Goal: Task Accomplishment & Management: Complete application form

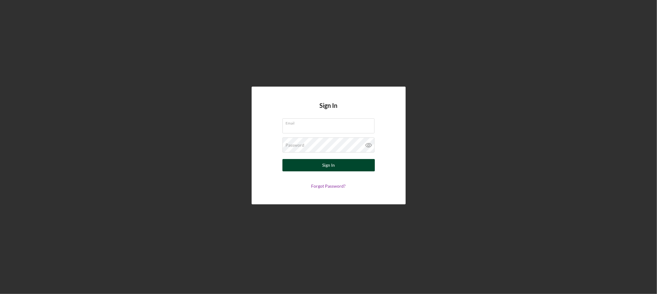
type input "lgandy@justinepetersen.org"
click at [310, 163] on button "Sign In" at bounding box center [329, 165] width 92 height 12
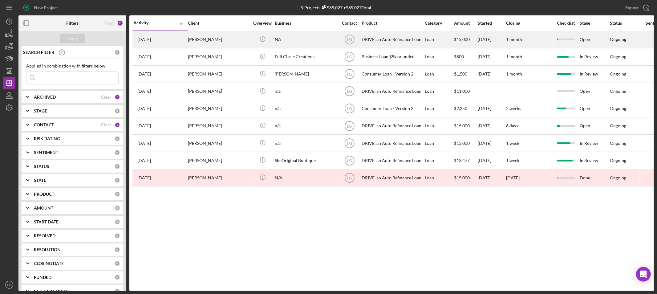
click at [239, 44] on div "[PERSON_NAME]" at bounding box center [219, 39] width 62 height 16
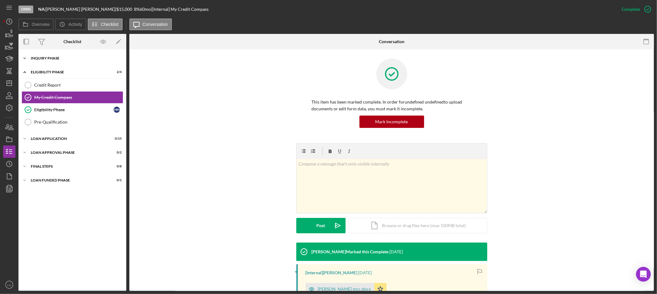
click at [55, 58] on div "Inquiry Phase" at bounding box center [75, 58] width 88 height 4
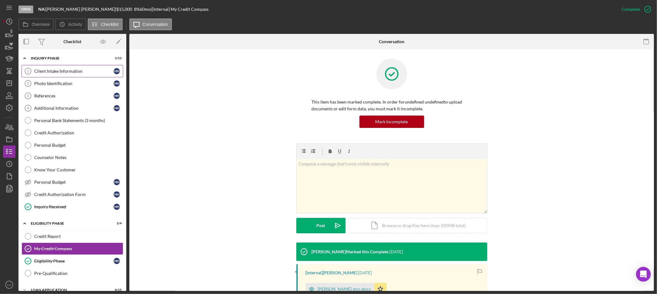
click at [57, 69] on div "Client Intake Information" at bounding box center [73, 71] width 79 height 5
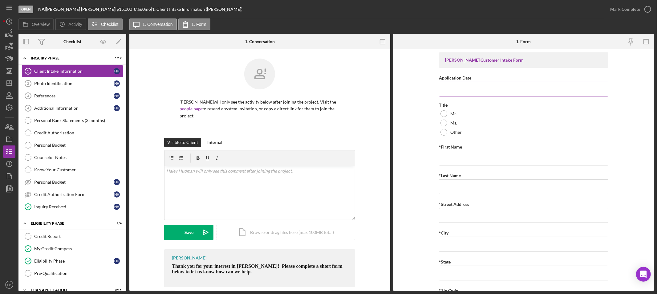
click at [493, 90] on input "Application Date" at bounding box center [523, 89] width 169 height 15
paste input "08202025"
click at [451, 87] on input "08202025" at bounding box center [523, 89] width 169 height 15
click at [446, 87] on input "0820/2025" at bounding box center [523, 89] width 169 height 15
type input "08/20/2025"
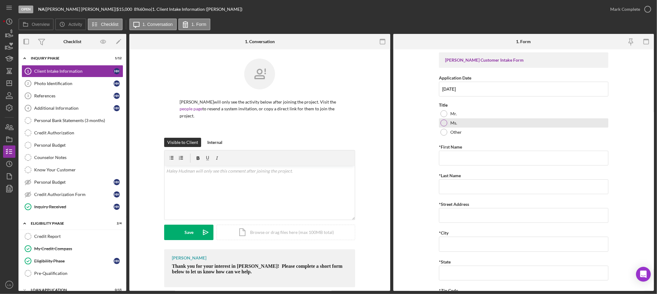
click at [458, 124] on div "Ms." at bounding box center [523, 122] width 169 height 9
click at [494, 155] on input "*First Name" at bounding box center [523, 158] width 169 height 15
paste input "[PERSON_NAME]"
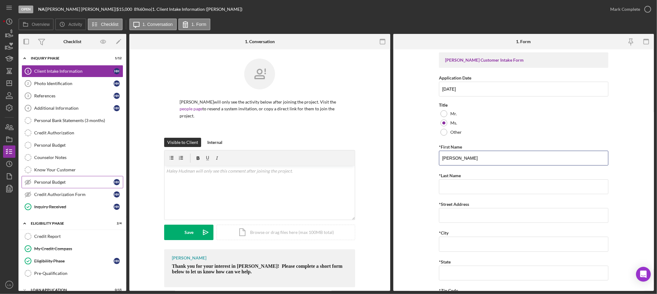
type input "[PERSON_NAME]"
click at [475, 185] on input "*Last Name" at bounding box center [523, 186] width 169 height 15
paste input "[PERSON_NAME]"
type input "[PERSON_NAME]"
click at [457, 216] on input "*Street Address" at bounding box center [523, 215] width 169 height 15
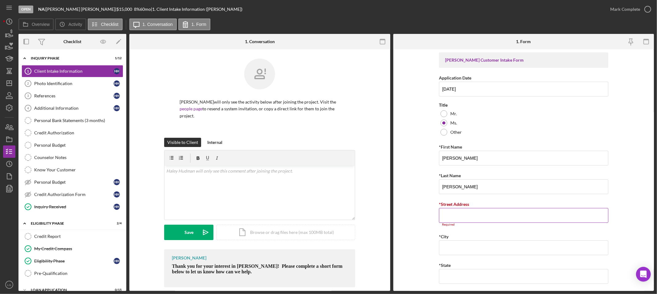
drag, startPoint x: 460, startPoint y: 211, endPoint x: 454, endPoint y: 214, distance: 6.1
paste input "[STREET_ADDRESS][PERSON_NAME]"
type input "[STREET_ADDRESS][PERSON_NAME]"
drag, startPoint x: 454, startPoint y: 251, endPoint x: 405, endPoint y: 258, distance: 49.2
click at [454, 251] on input "*City" at bounding box center [523, 244] width 169 height 15
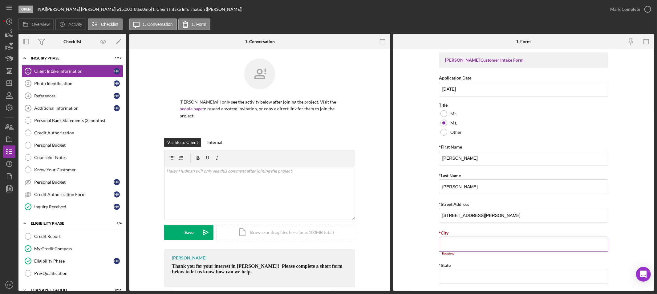
click at [491, 255] on div "Required" at bounding box center [523, 254] width 169 height 4
click at [491, 253] on div "Required" at bounding box center [523, 254] width 169 height 4
click at [490, 248] on input "*City" at bounding box center [523, 244] width 169 height 15
paste input "[GEOGRAPHIC_DATA][PERSON_NAME]"
type input "[GEOGRAPHIC_DATA][PERSON_NAME]"
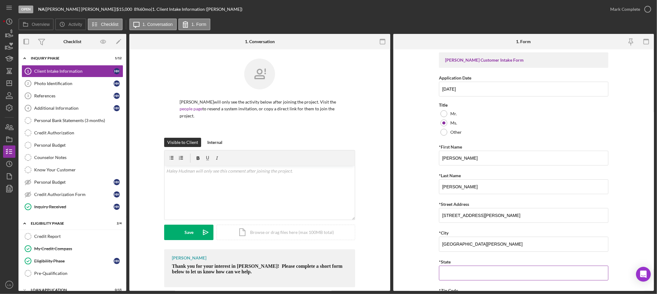
click at [464, 270] on input "*State" at bounding box center [523, 273] width 169 height 15
type input "MO"
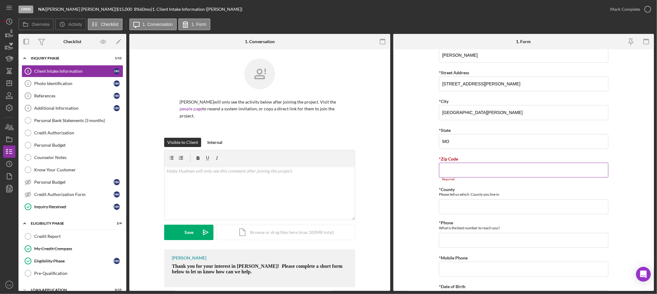
click at [444, 162] on div "*Zip Code" at bounding box center [523, 159] width 169 height 8
click at [446, 167] on input "*Zip Code" at bounding box center [523, 170] width 169 height 15
type input "63,123"
click at [458, 204] on input "*County" at bounding box center [523, 203] width 169 height 15
type input "s"
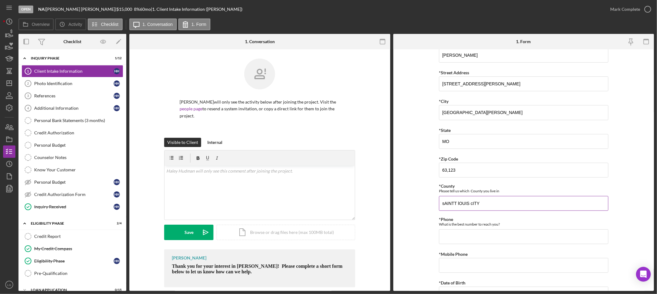
drag, startPoint x: 470, startPoint y: 201, endPoint x: 512, endPoint y: 189, distance: 44.3
click at [433, 211] on form "Justine PETERSEN Customer Intake Form Application Date 08/20/2025 Title Mr. Ms.…" at bounding box center [523, 170] width 261 height 242
click at [506, 208] on input "sAINTT lOUIS cITY" at bounding box center [523, 203] width 169 height 15
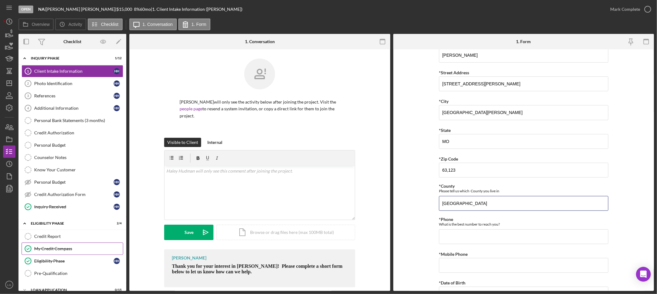
type input "Saint Louis City"
click at [504, 237] on input "*Phone" at bounding box center [523, 236] width 169 height 15
paste input "(314) 309-9642"
type input "(314) 309-9642"
click at [480, 266] on input "*Mobile Phone" at bounding box center [523, 265] width 169 height 15
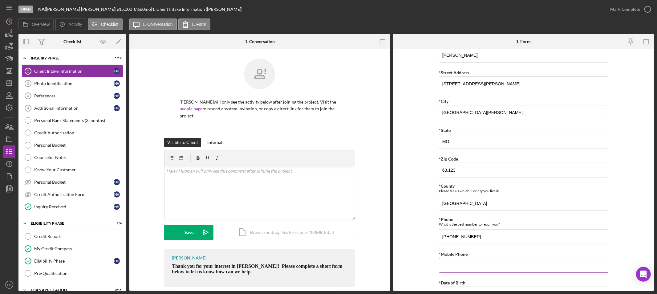
paste input "(314) 309-9642"
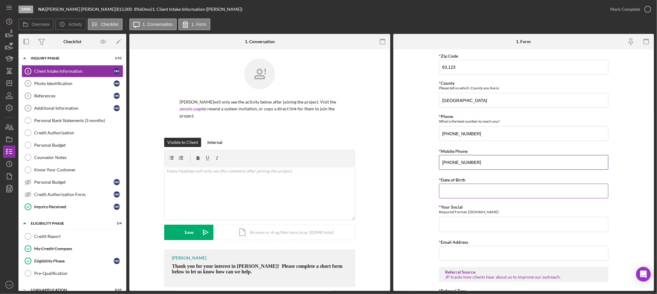
type input "(314) 309-9642"
click at [449, 193] on input "*Date of Birth" at bounding box center [523, 191] width 169 height 15
type input "03/12/2000"
click at [463, 222] on input "*Your Social" at bounding box center [523, 224] width 169 height 15
type input "489.17.2201"
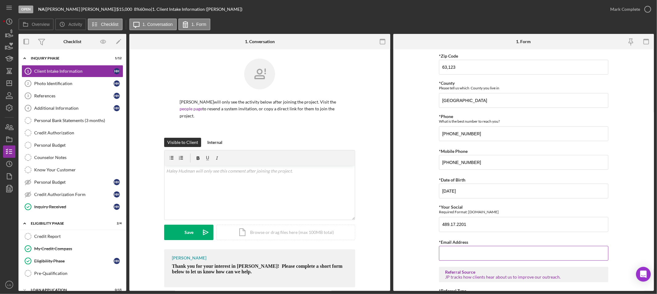
click at [472, 258] on input "*Email Address" at bounding box center [523, 253] width 169 height 15
paste input "[EMAIL_ADDRESS][DOMAIN_NAME]"
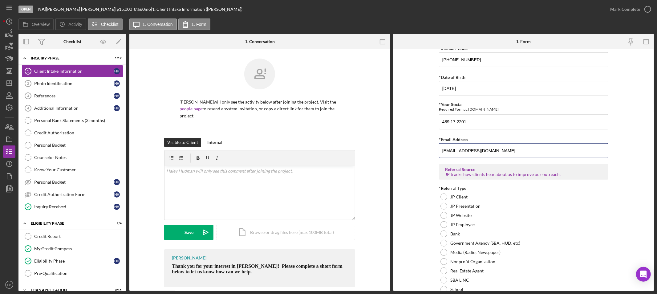
scroll to position [405, 0]
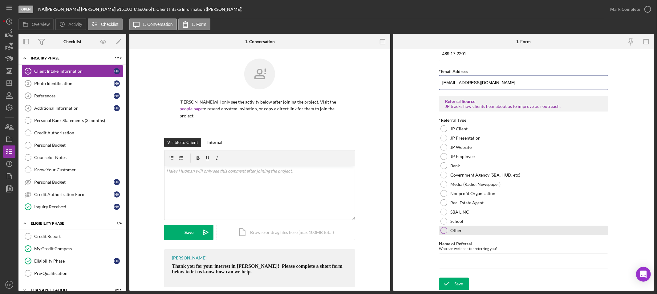
type input "[EMAIL_ADDRESS][DOMAIN_NAME]"
click at [454, 230] on label "Other" at bounding box center [455, 230] width 11 height 5
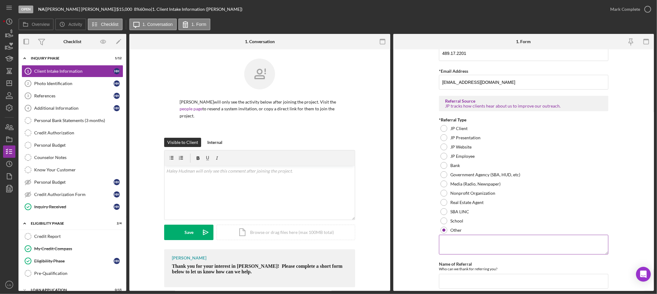
click at [543, 235] on textarea at bounding box center [523, 245] width 169 height 20
drag, startPoint x: 534, startPoint y: 238, endPoint x: 528, endPoint y: 240, distance: 6.5
paste textarea "[PERSON_NAME]"
type textarea "[PERSON_NAME]"
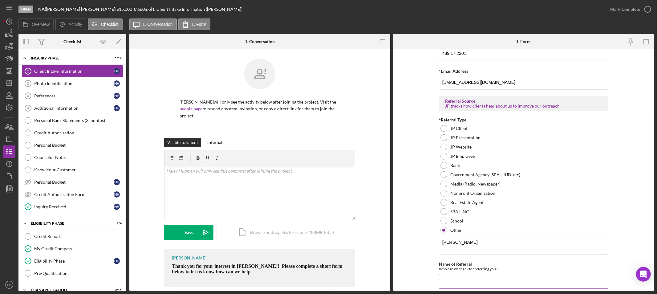
click at [466, 286] on input "Name of Referral" at bounding box center [523, 281] width 169 height 15
paste input "[PERSON_NAME]"
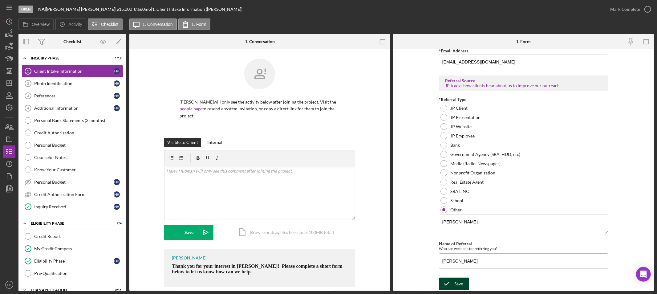
type input "[PERSON_NAME]"
click at [450, 281] on icon "submit" at bounding box center [446, 283] width 15 height 15
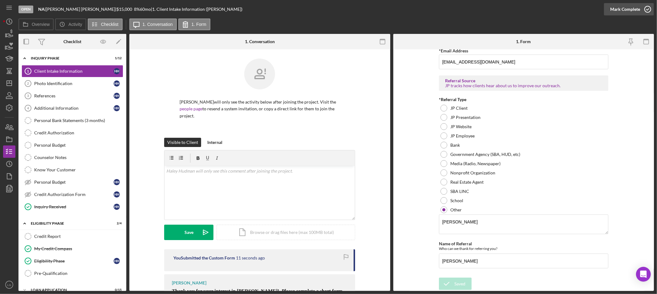
click at [635, 13] on div "Mark Complete" at bounding box center [625, 9] width 30 height 12
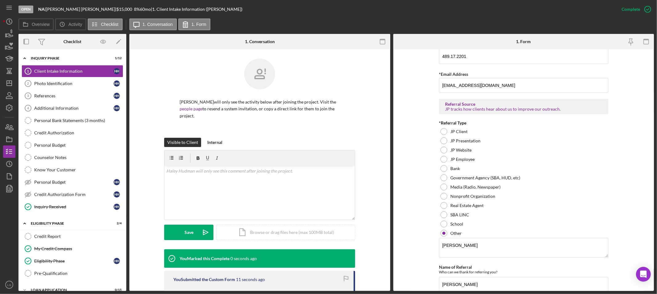
scroll to position [452, 0]
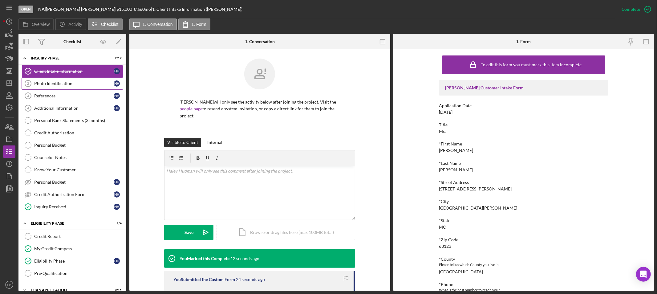
click at [75, 79] on link "Photo Identification 2 Photo Identification H H" at bounding box center [73, 83] width 102 height 12
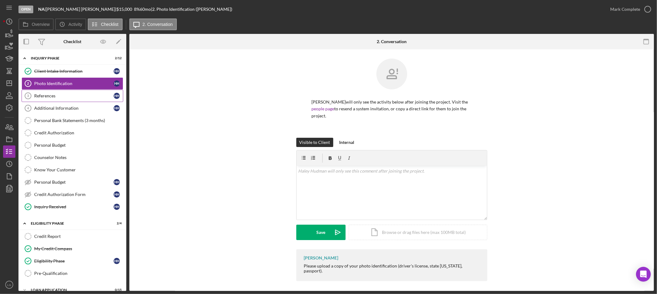
click at [42, 94] on div "References" at bounding box center [73, 95] width 79 height 5
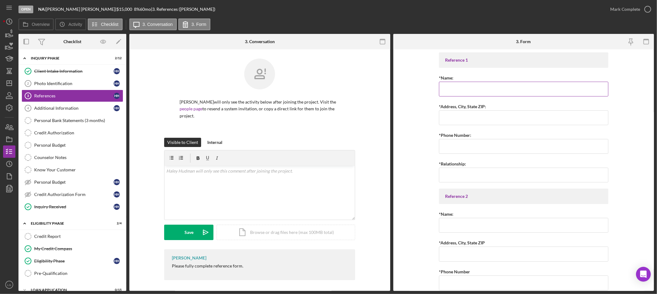
click at [518, 90] on input "*Name:" at bounding box center [523, 89] width 169 height 15
paste input "[PERSON_NAME]"
type input "[PERSON_NAME]"
click at [482, 116] on input "*Address, City, State ZIP:" at bounding box center [523, 117] width 169 height 15
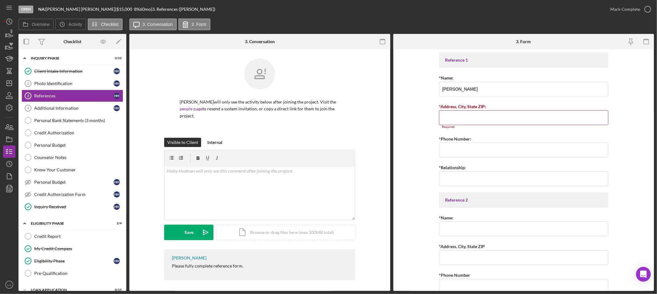
paste input "[PERSON_NAME]"
type input "[PERSON_NAME]"
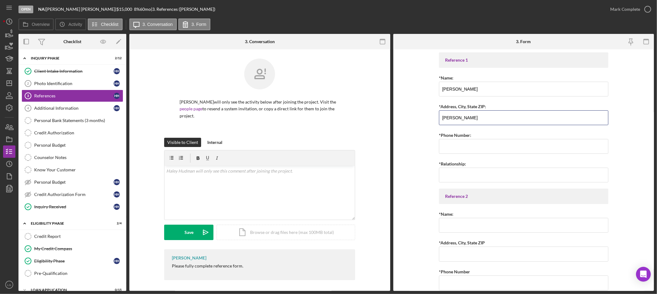
drag, startPoint x: 468, startPoint y: 113, endPoint x: 334, endPoint y: 130, distance: 135.7
click at [334, 130] on div "Overview Internal Workflow Stage Open Icon/Dropdown Arrow Archive (can unarchiv…" at bounding box center [336, 162] width 636 height 257
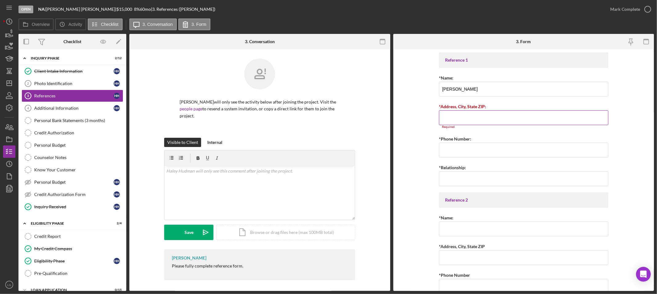
click at [458, 120] on input "*Address, City, State ZIP:" at bounding box center [523, 117] width 169 height 15
paste input "4153 Weber Rd"
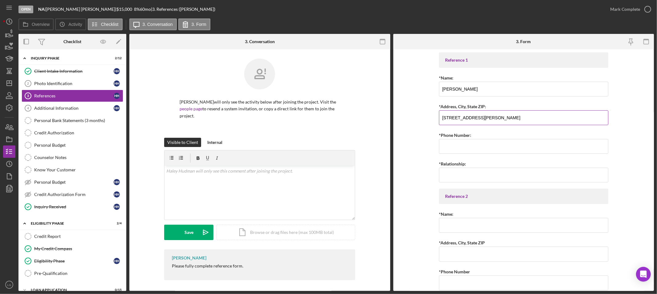
click at [517, 120] on input "4153 Weber Rd," at bounding box center [523, 117] width 169 height 15
paste input "St. Louis, MO 63123"
type input "4153 Weber Rd, St. Louis, MO 63123"
click at [469, 152] on input "*Phone Number:" at bounding box center [523, 146] width 169 height 15
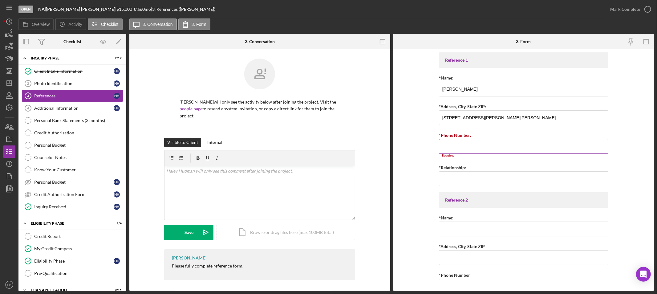
click at [469, 143] on input "*Phone Number:" at bounding box center [523, 146] width 169 height 15
paste input "(314) 791-9639"
type input "(314) 791-9639"
click at [455, 175] on input "*Relationship:" at bounding box center [523, 175] width 169 height 15
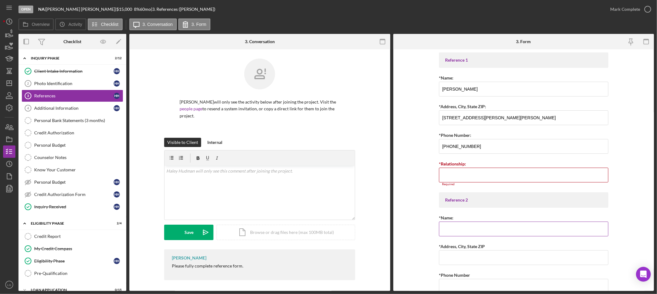
click at [459, 222] on input "*Name:" at bounding box center [523, 229] width 169 height 15
paste input "[PERSON_NAME]"
type input "[PERSON_NAME]"
click at [443, 254] on input "*Address, City, State ZIP" at bounding box center [523, 257] width 169 height 15
paste input "171 El Vado DrHillsboro, MO 63050"
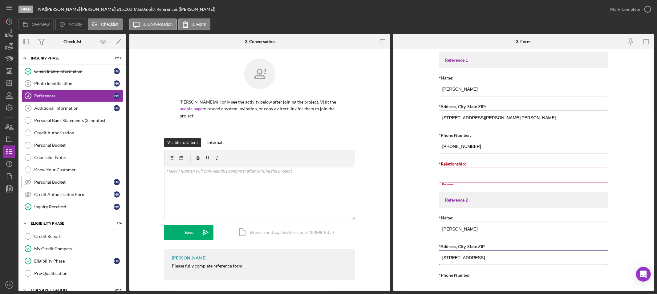
type input "171 El Vado DrHillsboro, MO 63050"
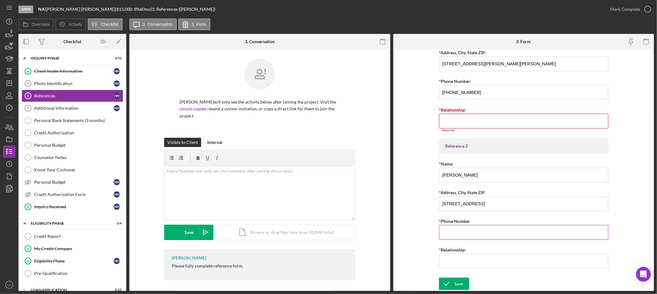
click at [446, 228] on input "*Phone Number" at bounding box center [523, 232] width 169 height 15
paste input "(314) 596-6096"
type input "(314) 596-6096"
click at [450, 119] on input "*Relationship:" at bounding box center [523, 121] width 169 height 15
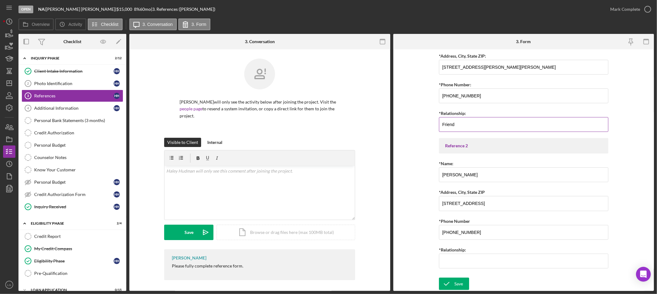
type input "Friend"
type input "H"
type input "Sister"
click at [435, 275] on form "Reference 1 *Name: Keith Hearold *Address, City, State ZIP: 4153 Weber Rd, St. …" at bounding box center [523, 170] width 261 height 242
click at [444, 284] on polyline "submit" at bounding box center [446, 283] width 5 height 3
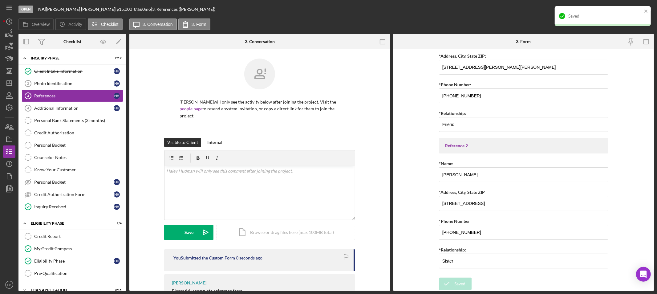
click at [635, 11] on div "Saved" at bounding box center [600, 16] width 87 height 10
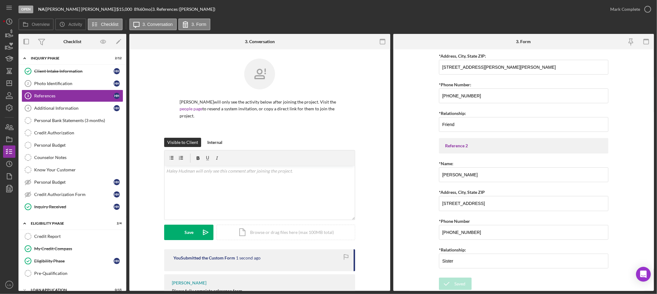
click at [630, 11] on div "Mark Complete" at bounding box center [625, 9] width 30 height 12
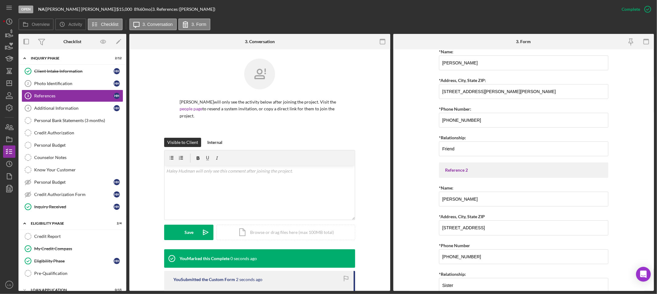
scroll to position [75, 0]
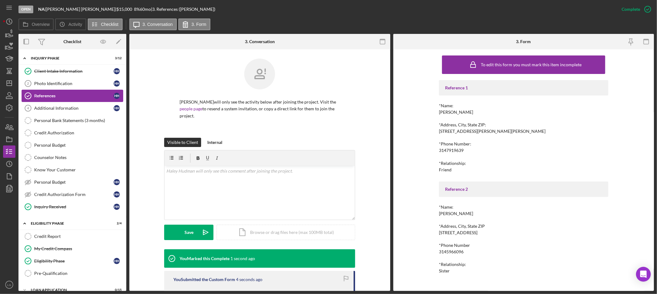
click at [63, 99] on link "References References H H" at bounding box center [73, 96] width 102 height 12
click at [62, 107] on div "Additional Information" at bounding box center [73, 108] width 79 height 5
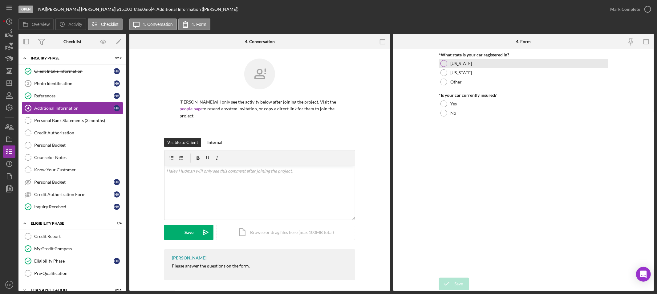
click at [473, 64] on div "Missouri" at bounding box center [523, 63] width 169 height 9
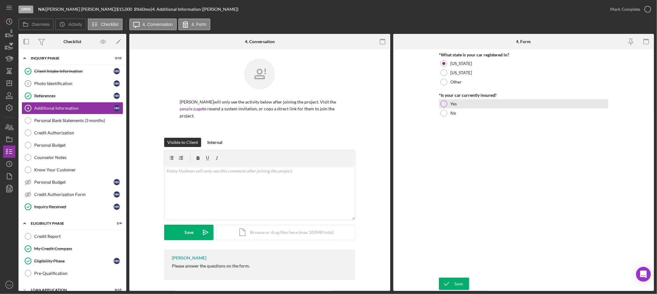
click at [454, 102] on label "Yes" at bounding box center [453, 103] width 6 height 5
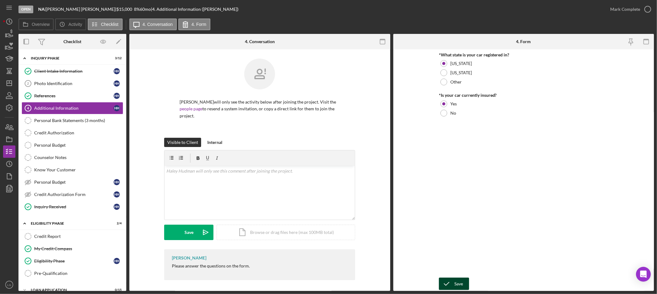
click at [450, 283] on icon "submit" at bounding box center [446, 283] width 15 height 15
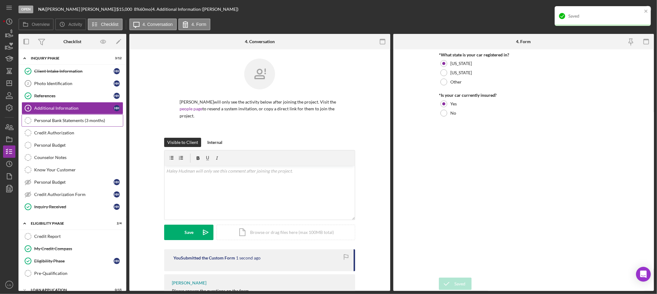
click at [79, 120] on div "Personal Bank Statements (3 months)" at bounding box center [78, 120] width 89 height 5
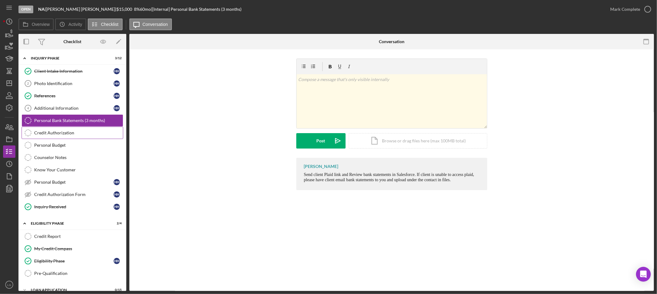
click at [67, 137] on link "Credit Authorization Credit Authorization" at bounding box center [73, 133] width 102 height 12
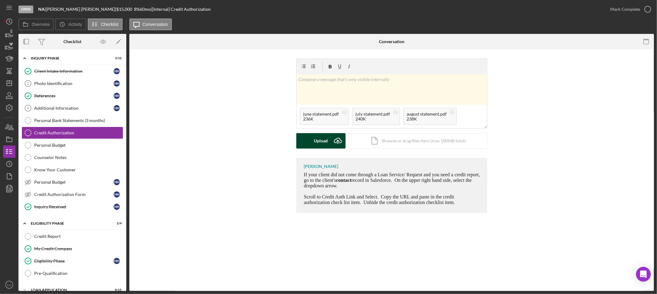
click at [332, 136] on icon "Icon/Upload" at bounding box center [337, 140] width 15 height 15
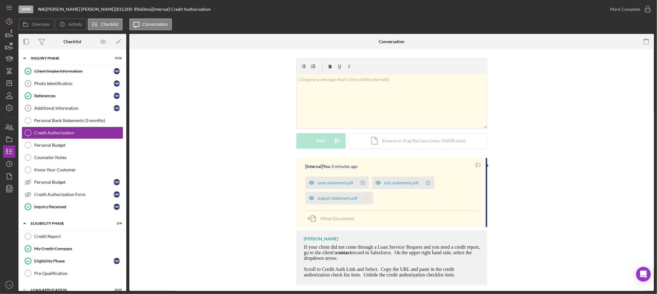
click at [368, 198] on polygon "button" at bounding box center [367, 197] width 5 height 5
click at [360, 183] on icon "Icon/Star" at bounding box center [363, 183] width 12 height 12
click at [425, 180] on icon "Icon/Star" at bounding box center [428, 183] width 12 height 12
click at [89, 121] on div "Personal Bank Statements (3 months)" at bounding box center [78, 120] width 89 height 5
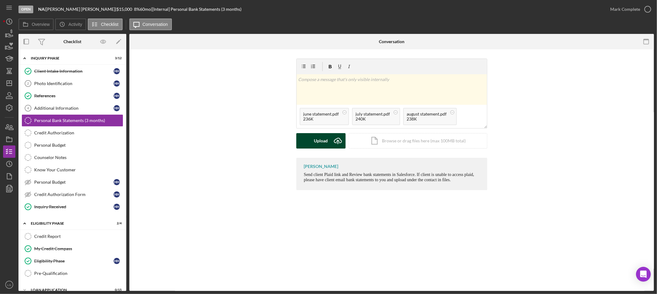
click at [325, 137] on div "Upload" at bounding box center [321, 140] width 14 height 15
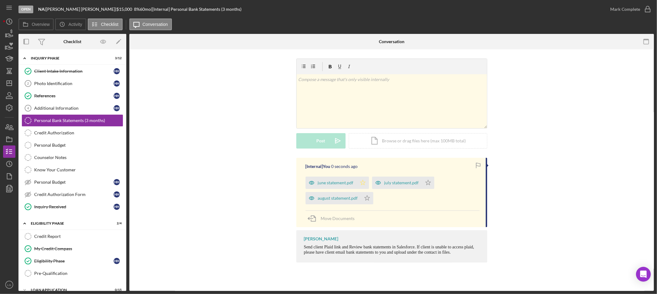
click at [365, 183] on icon "Icon/Star" at bounding box center [363, 183] width 12 height 12
click at [364, 198] on icon "Icon/Star" at bounding box center [367, 198] width 12 height 12
click at [433, 180] on icon "Icon/Star" at bounding box center [428, 183] width 12 height 12
click at [431, 181] on icon "Icon/Star" at bounding box center [428, 183] width 12 height 12
click at [424, 180] on icon "Icon/Star" at bounding box center [428, 183] width 12 height 12
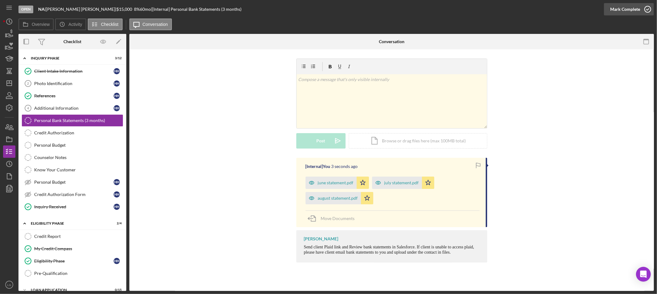
drag, startPoint x: 606, startPoint y: 10, endPoint x: 609, endPoint y: 8, distance: 3.3
click at [606, 10] on button "Mark Complete" at bounding box center [629, 9] width 50 height 12
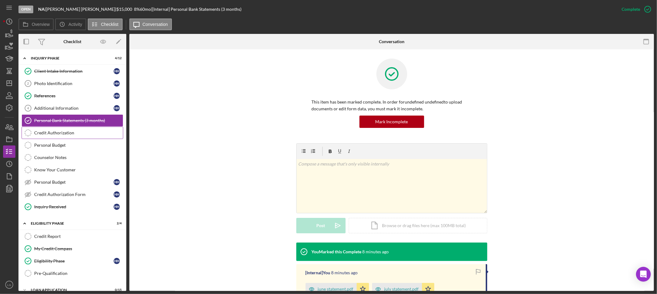
click at [67, 136] on link "Credit Authorization Credit Authorization" at bounding box center [73, 133] width 102 height 12
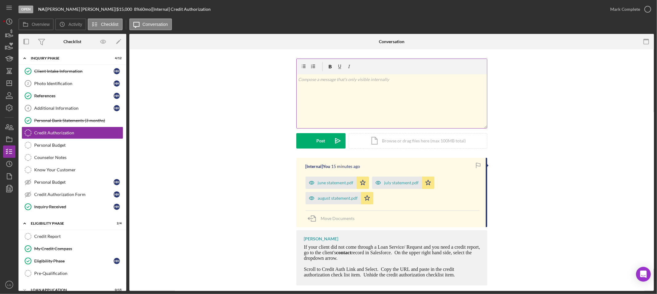
click at [338, 110] on div "v Color teal Color pink Remove color Add row above Add row below Add column bef…" at bounding box center [392, 101] width 190 height 54
click at [328, 140] on button "Post Icon/icon-invite-send" at bounding box center [320, 140] width 49 height 15
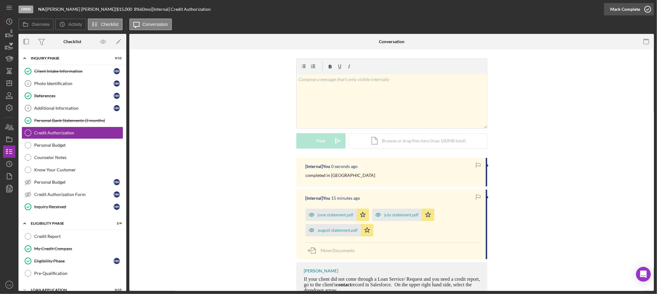
click at [633, 9] on div "Mark Complete" at bounding box center [625, 9] width 30 height 12
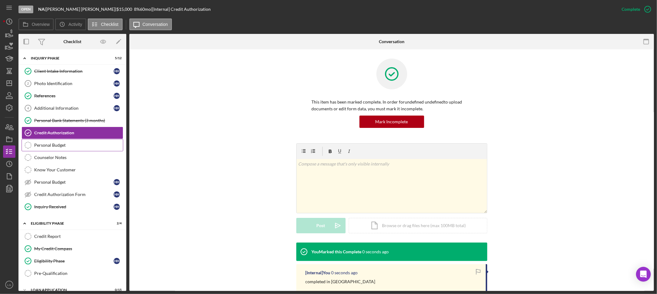
click at [54, 151] on link "Personal Budget Personal Budget" at bounding box center [73, 145] width 102 height 12
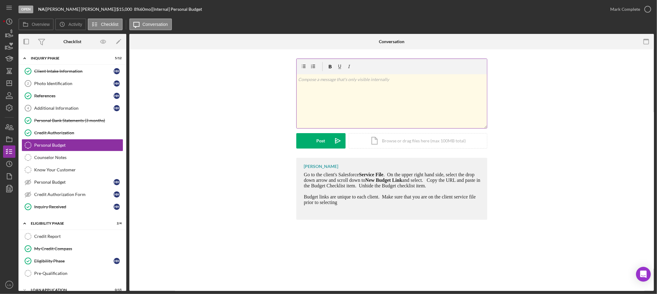
click at [430, 94] on div "v Color teal Color pink Remove color Add row above Add row below Add column bef…" at bounding box center [392, 101] width 190 height 54
click at [304, 142] on button "Post Icon/icon-invite-send" at bounding box center [320, 140] width 49 height 15
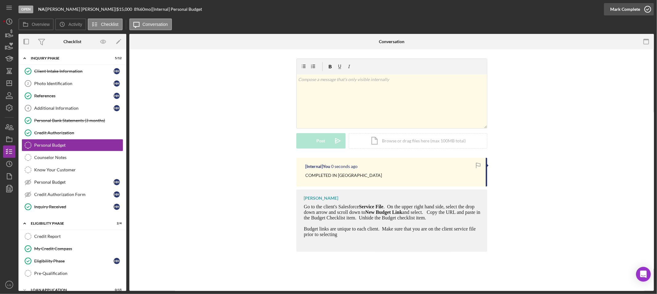
click at [620, 7] on div "Mark Complete" at bounding box center [625, 9] width 30 height 12
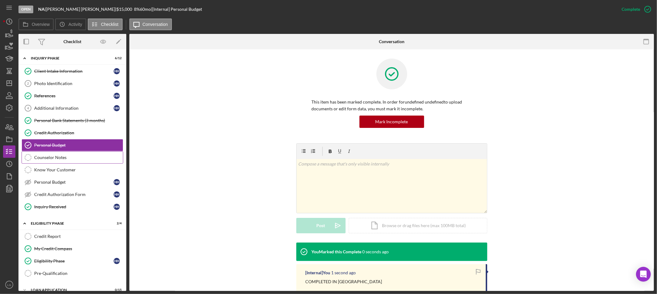
click at [79, 161] on link "Counselor Notes Counselor Notes" at bounding box center [73, 157] width 102 height 12
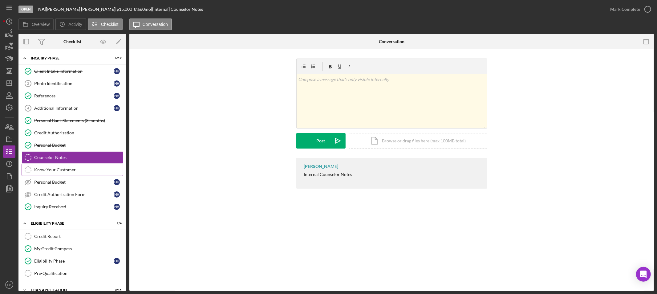
click at [82, 170] on div "Know Your Customer" at bounding box center [78, 169] width 89 height 5
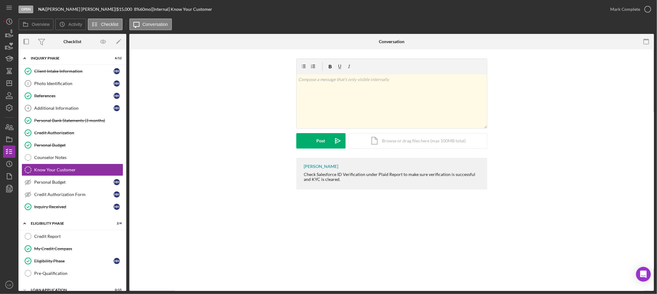
click at [65, 156] on div "Counselor Notes" at bounding box center [78, 157] width 89 height 5
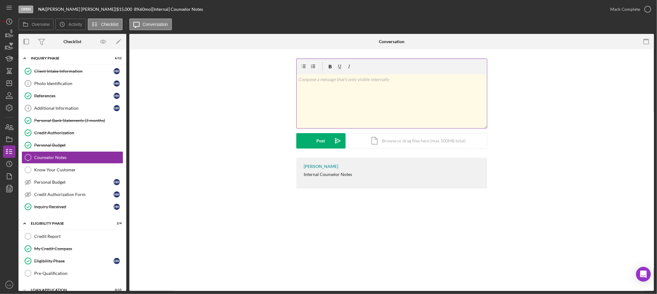
click at [389, 101] on div "v Color teal Color pink Remove color Add row above Add row below Add column bef…" at bounding box center [392, 101] width 190 height 54
click at [325, 131] on form "v Color teal Color pink Remove color Add row above Add row below Add column bef…" at bounding box center [391, 104] width 191 height 90
click at [325, 133] on form "v Color teal Color pink Remove color Add row above Add row below Add column bef…" at bounding box center [391, 104] width 191 height 90
click at [330, 145] on icon "Icon/icon-invite-send" at bounding box center [337, 140] width 15 height 15
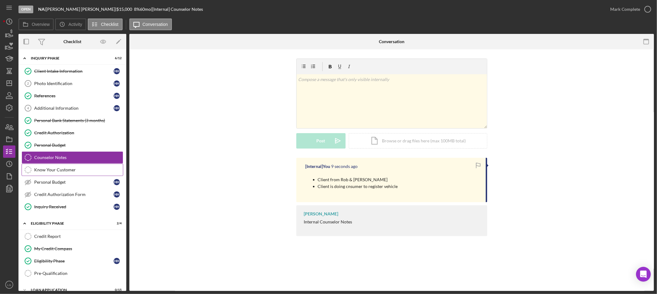
click at [61, 173] on link "Know Your Customer Know Your Customer" at bounding box center [73, 170] width 102 height 12
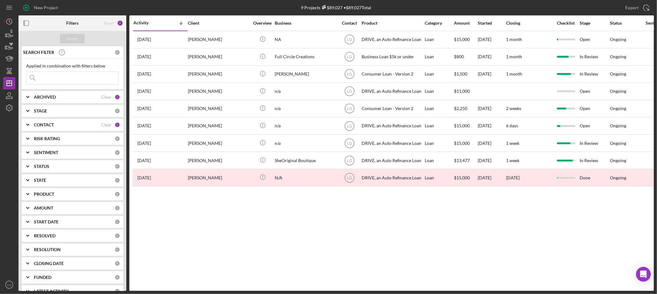
click at [63, 97] on div "ARCHIVED" at bounding box center [67, 97] width 67 height 5
click at [27, 137] on div "Archived" at bounding box center [72, 134] width 92 height 10
click at [28, 135] on input "Archived" at bounding box center [29, 132] width 6 height 6
checkbox input "true"
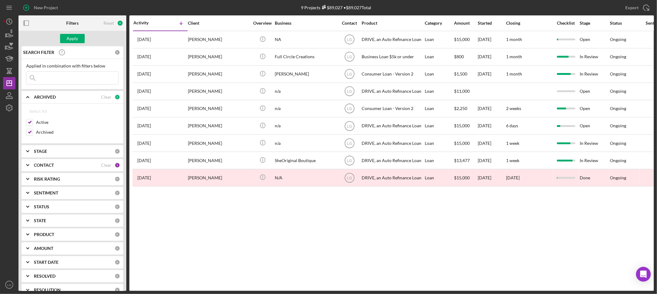
click at [54, 73] on input at bounding box center [72, 78] width 92 height 12
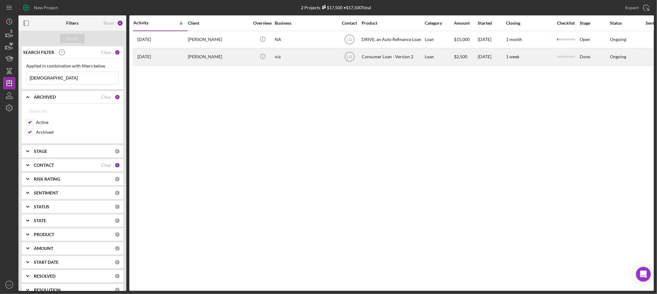
type input "[DEMOGRAPHIC_DATA]"
click at [204, 56] on div "[PERSON_NAME]" at bounding box center [219, 57] width 62 height 16
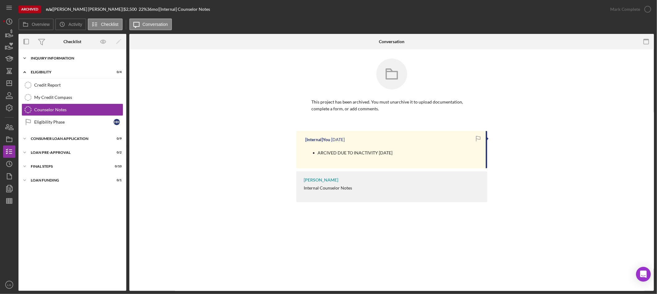
click at [44, 58] on div "Inquiry Information" at bounding box center [75, 58] width 88 height 4
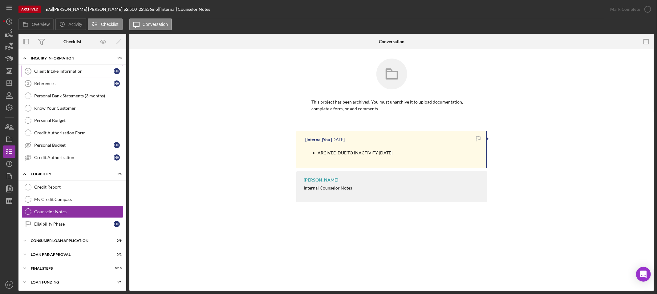
click at [44, 76] on link "Client Intake Information 1 Client Intake Information H H" at bounding box center [73, 71] width 102 height 12
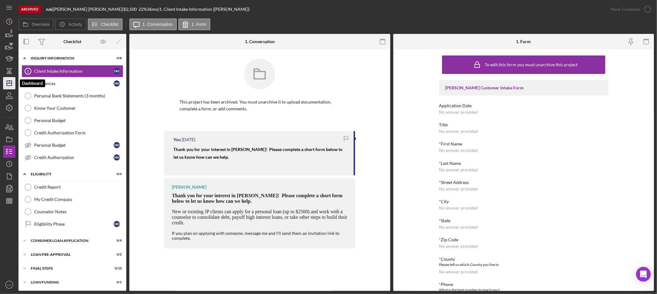
click at [9, 84] on icon "Icon/Dashboard" at bounding box center [9, 82] width 15 height 15
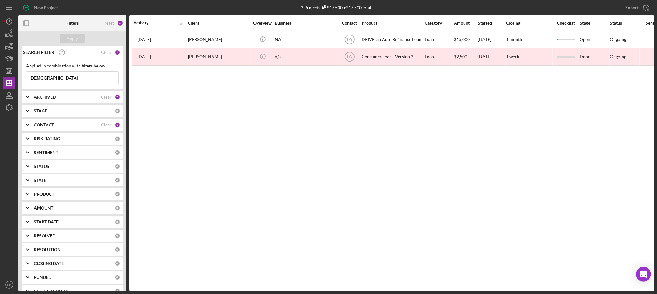
click at [43, 128] on div "CONTACT Clear 1" at bounding box center [77, 125] width 86 height 12
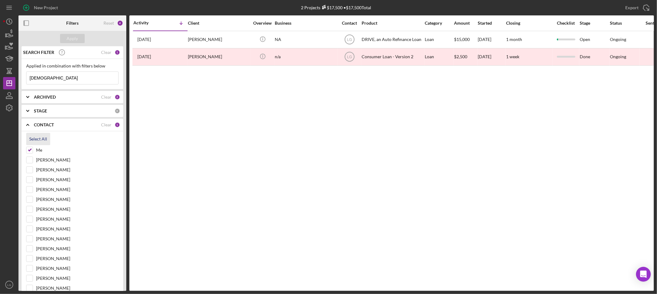
click at [36, 139] on div "Select All" at bounding box center [38, 139] width 18 height 12
checkbox input "true"
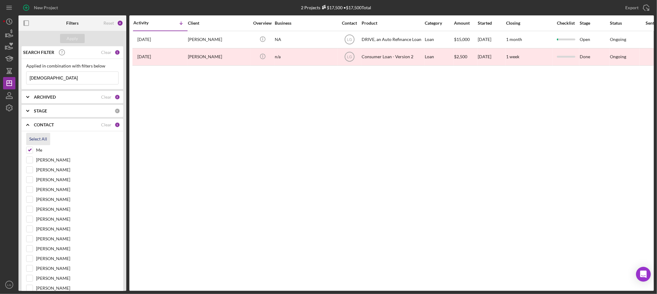
checkbox input "true"
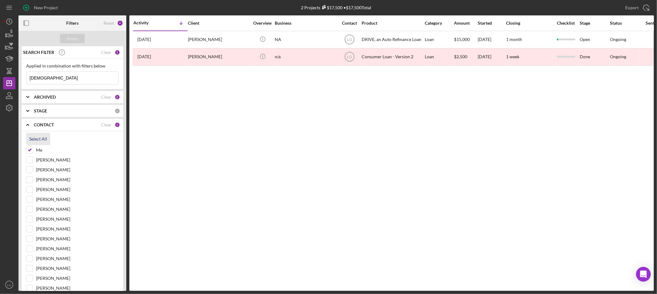
checkbox input "true"
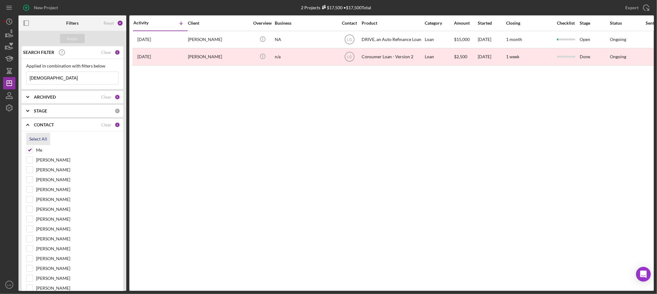
checkbox input "true"
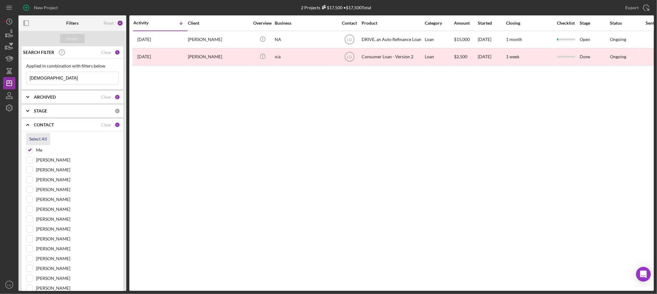
checkbox input "true"
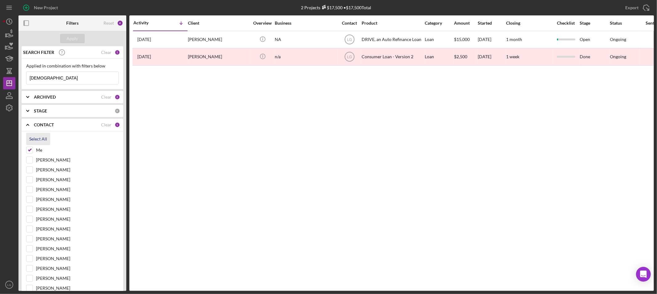
checkbox input "true"
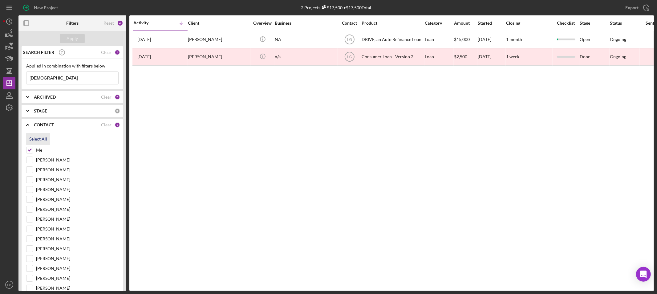
checkbox input "true"
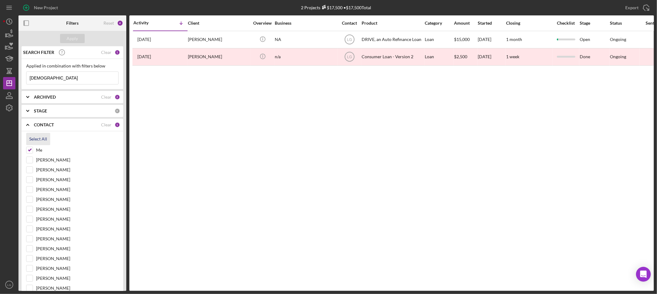
checkbox input "true"
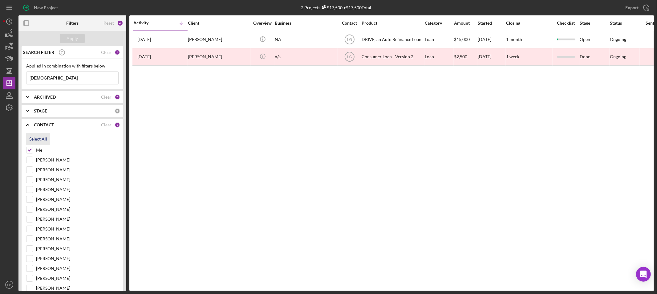
checkbox input "true"
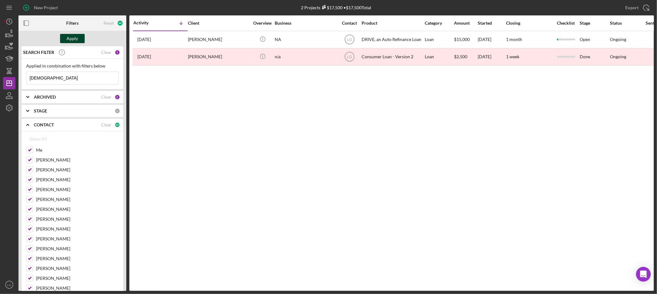
click at [71, 42] on div "Apply" at bounding box center [72, 38] width 11 height 9
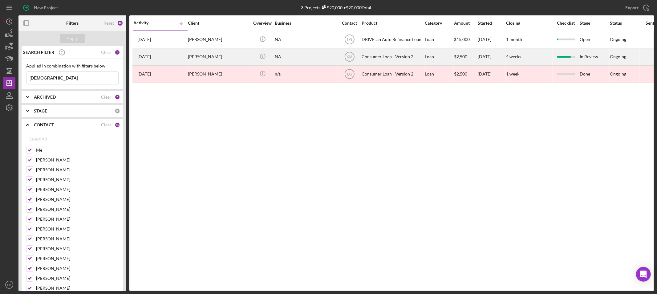
click at [157, 52] on div "[DATE] [PERSON_NAME]" at bounding box center [160, 57] width 54 height 16
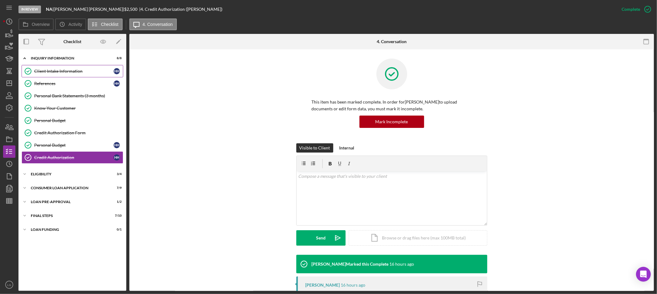
click at [91, 71] on div "Client Intake Information" at bounding box center [73, 71] width 79 height 5
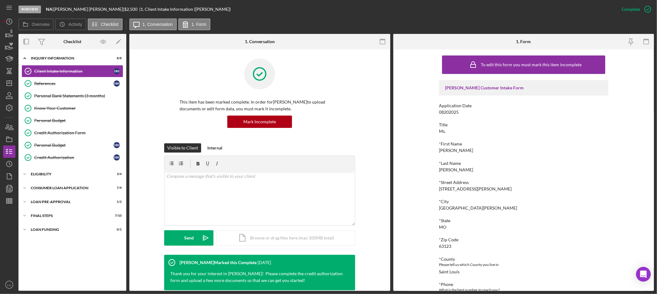
click at [445, 113] on div "08202025" at bounding box center [449, 112] width 20 height 5
copy div "08202025"
click at [444, 152] on div "[PERSON_NAME]" at bounding box center [456, 150] width 34 height 5
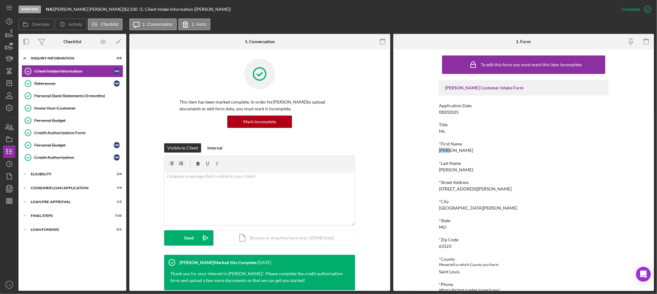
click at [444, 152] on div "[PERSON_NAME]" at bounding box center [456, 150] width 34 height 5
copy div "[PERSON_NAME]"
click at [441, 168] on div "[PERSON_NAME]" at bounding box center [456, 169] width 34 height 5
copy div "[PERSON_NAME]"
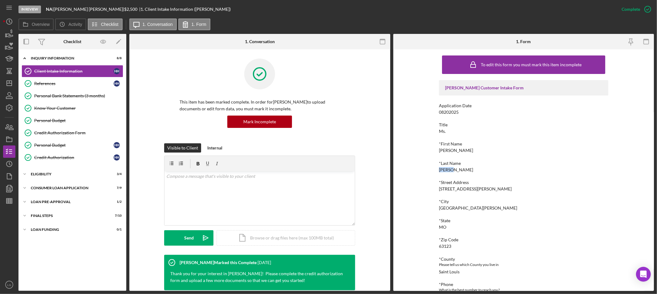
click at [464, 189] on div "[STREET_ADDRESS][PERSON_NAME]" at bounding box center [475, 188] width 73 height 5
copy div "[STREET_ADDRESS][PERSON_NAME]"
click at [452, 206] on div "[GEOGRAPHIC_DATA][PERSON_NAME]" at bounding box center [478, 208] width 78 height 5
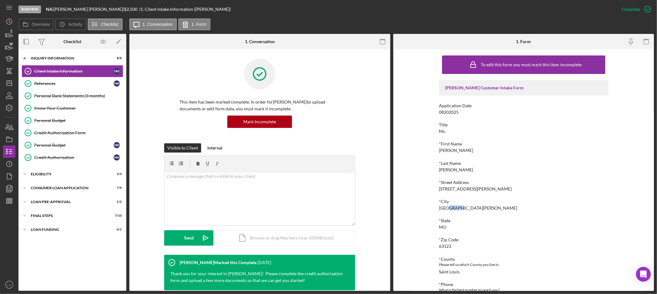
click at [452, 206] on div "[GEOGRAPHIC_DATA][PERSON_NAME]" at bounding box center [478, 208] width 78 height 5
copy div "[GEOGRAPHIC_DATA][PERSON_NAME]"
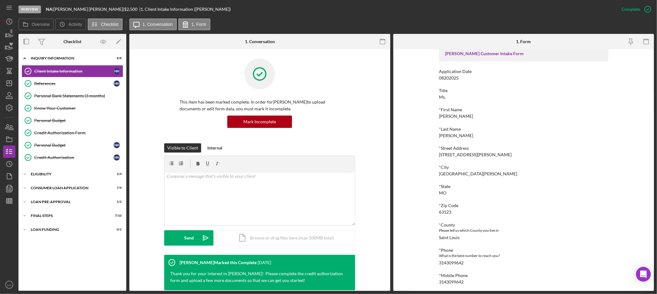
click at [447, 260] on div "3143099642" at bounding box center [451, 262] width 25 height 5
copy div "3143099642"
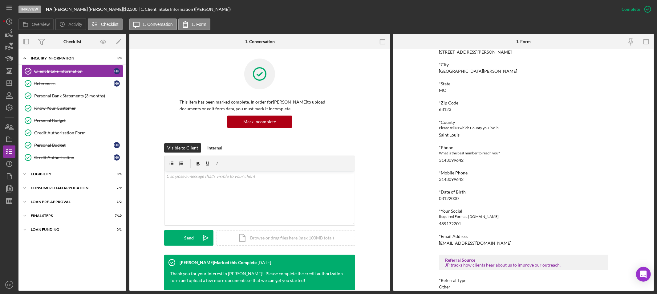
click at [452, 242] on div "[EMAIL_ADDRESS][DOMAIN_NAME]" at bounding box center [475, 243] width 72 height 5
copy div "[EMAIL_ADDRESS][DOMAIN_NAME]"
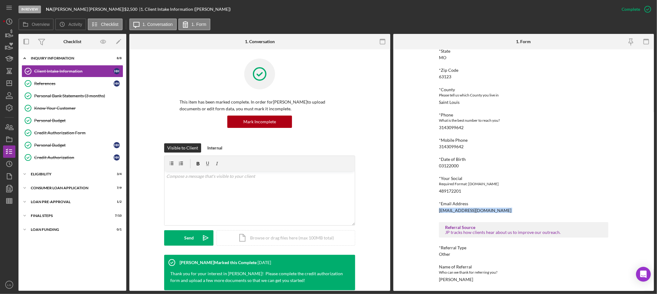
click at [453, 282] on div "To edit this form you must mark this item incomplete [PERSON_NAME] Customer Int…" at bounding box center [523, 85] width 169 height 405
copy div "[PERSON_NAME] Icon/Menu Icon/Dashboard Dashboard Navigation Divider Mobile Chec…"
click at [38, 86] on div "References" at bounding box center [73, 83] width 79 height 5
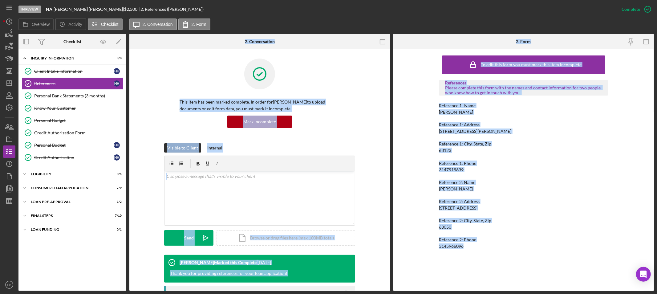
click at [514, 123] on div "Reference 1: Address" at bounding box center [523, 124] width 169 height 5
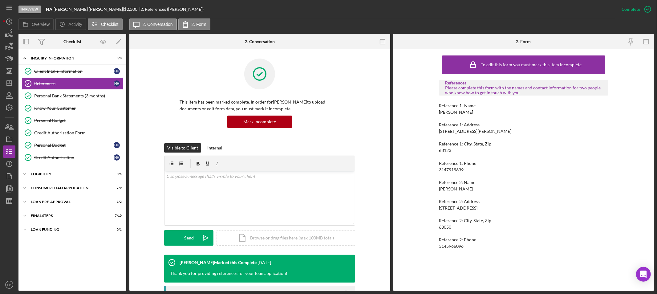
click at [450, 112] on div "[PERSON_NAME]" at bounding box center [456, 112] width 34 height 5
copy div "[PERSON_NAME]"
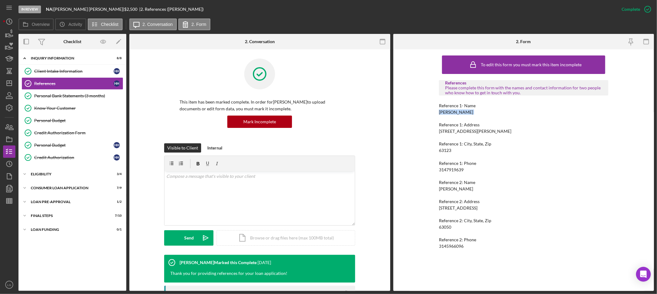
click at [449, 133] on div "[STREET_ADDRESS][PERSON_NAME]" at bounding box center [475, 131] width 73 height 5
click at [444, 170] on div "3147919639" at bounding box center [451, 169] width 25 height 5
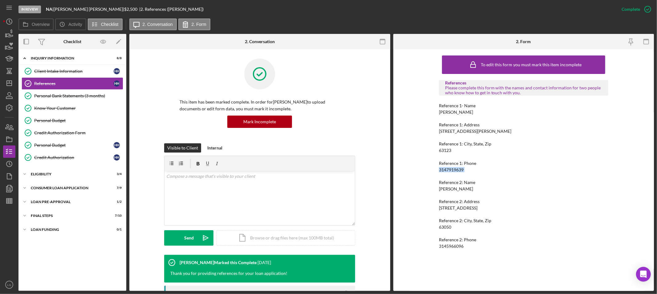
click at [444, 170] on div "3147919639" at bounding box center [451, 169] width 25 height 5
click at [454, 189] on div "[PERSON_NAME]" at bounding box center [456, 188] width 34 height 5
click at [446, 208] on div "[STREET_ADDRESS]" at bounding box center [458, 208] width 39 height 5
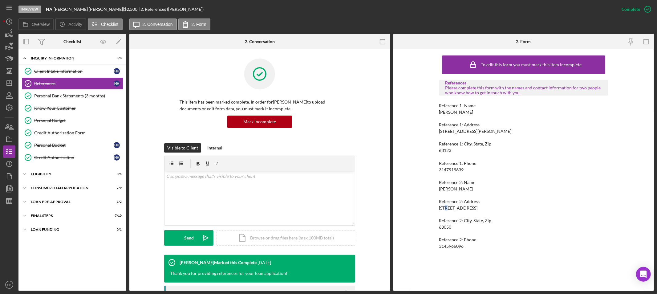
click at [446, 208] on div "[STREET_ADDRESS]" at bounding box center [458, 208] width 39 height 5
click at [452, 245] on div "3145966096" at bounding box center [451, 246] width 25 height 5
click at [93, 100] on link "Personal Bank Statements (3 months) Personal Bank Statements (3 months)" at bounding box center [73, 96] width 102 height 12
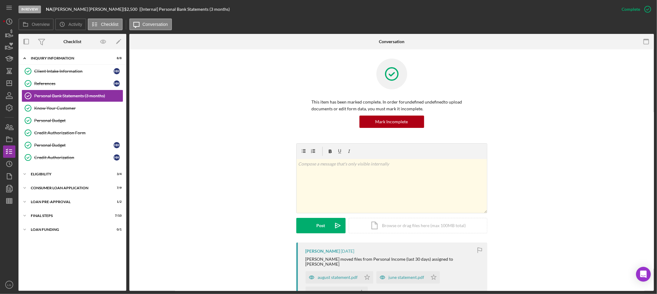
scroll to position [68, 0]
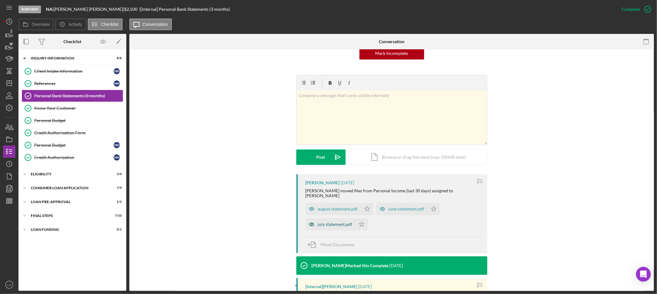
click at [330, 222] on div "july statement.pdf" at bounding box center [335, 224] width 35 height 5
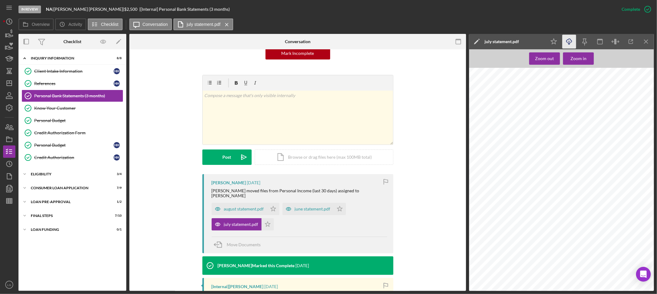
click at [571, 40] on icon "button" at bounding box center [569, 40] width 5 height 3
click at [315, 206] on div "june statement.pdf" at bounding box center [313, 208] width 36 height 5
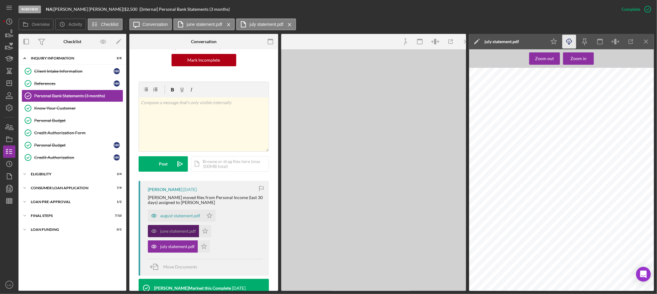
scroll to position [75, 0]
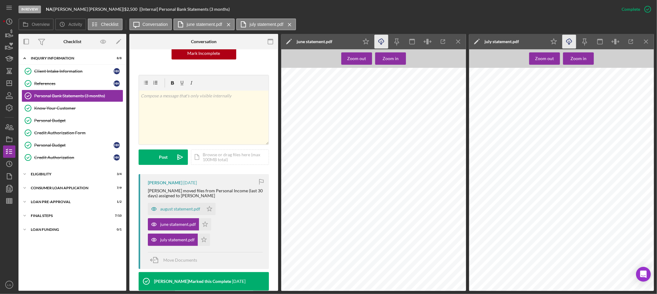
click at [384, 44] on icon "Icon/Download" at bounding box center [382, 42] width 14 height 14
click at [160, 211] on div "august statement.pdf" at bounding box center [180, 208] width 40 height 5
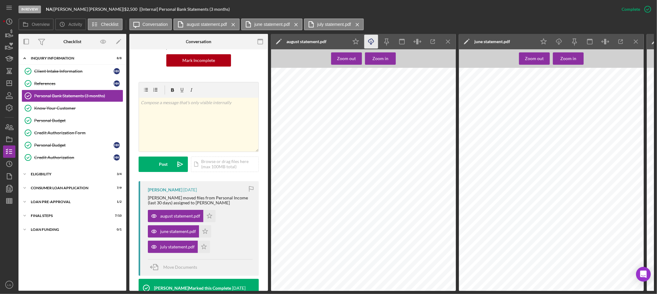
click at [375, 43] on icon "Icon/Download" at bounding box center [372, 42] width 14 height 14
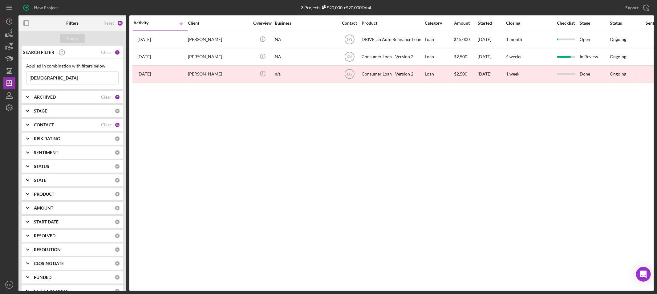
click at [55, 80] on input "[DEMOGRAPHIC_DATA]" at bounding box center [72, 78] width 92 height 12
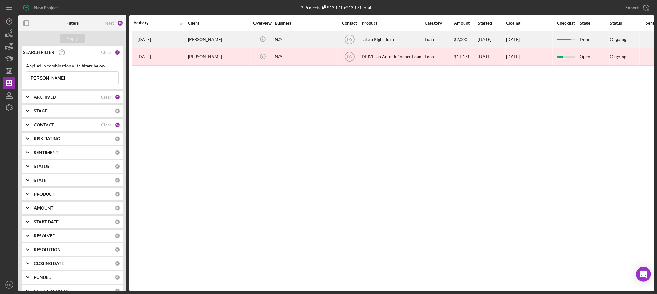
type input "[PERSON_NAME]"
click at [222, 43] on div "Christine Dennison" at bounding box center [219, 39] width 62 height 16
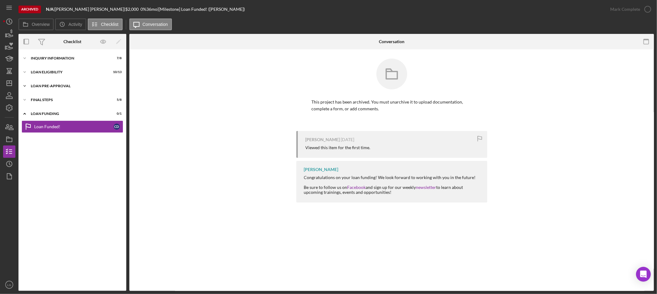
click at [88, 83] on div "Icon/Expander Loan Pre-Approval 2 / 2" at bounding box center [72, 86] width 108 height 12
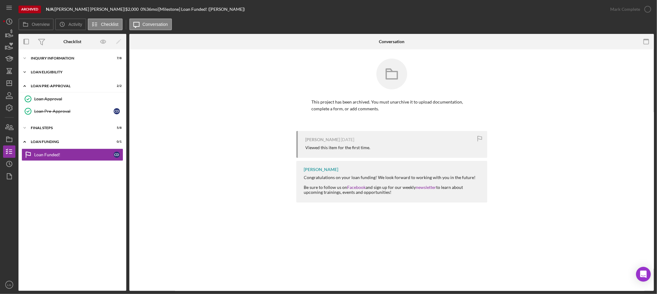
click at [50, 66] on div "Icon/Expander Loan Eligibility 10 / 13" at bounding box center [72, 72] width 108 height 12
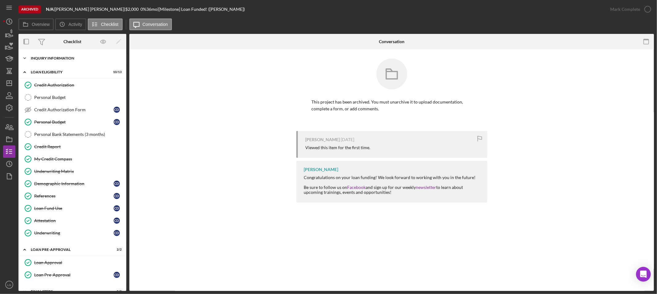
click at [55, 59] on div "Inquiry Information" at bounding box center [75, 58] width 88 height 4
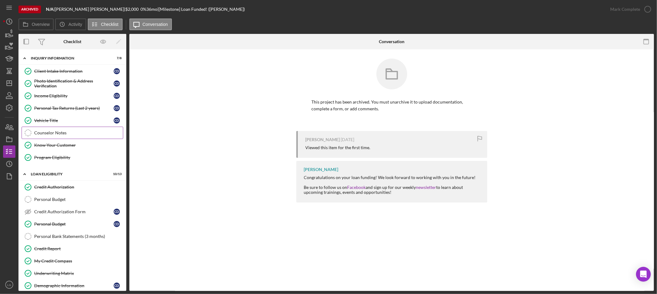
click at [53, 136] on link "Counselor Notes Counselor Notes" at bounding box center [73, 133] width 102 height 12
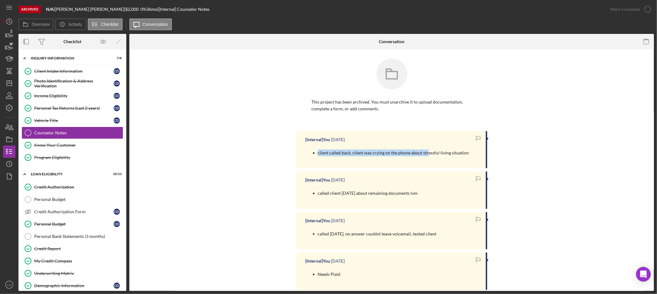
drag, startPoint x: 424, startPoint y: 150, endPoint x: 311, endPoint y: 159, distance: 112.8
click at [311, 159] on div "client called back, client was crying on the phone about stressful living situa…" at bounding box center [388, 152] width 164 height 15
click at [335, 160] on div "client called back, client was crying on the phone about stressful living situa…" at bounding box center [388, 152] width 164 height 15
click at [433, 153] on p "client called back, client was crying on the phone about stressful living situa…" at bounding box center [393, 152] width 151 height 7
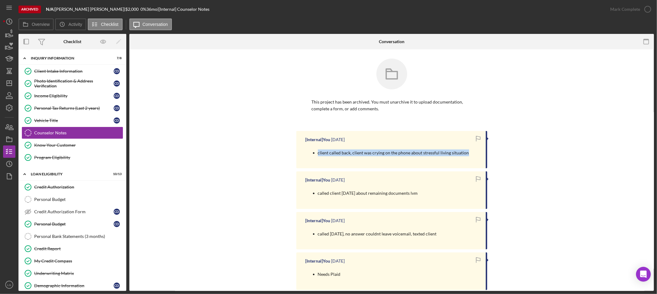
click at [433, 153] on p "client called back, client was crying on the phone about stressful living situa…" at bounding box center [393, 152] width 151 height 7
click at [438, 177] on div "[Internal] You 7 months ago called client 1.28.25 about remaining documents lvm" at bounding box center [391, 189] width 191 height 37
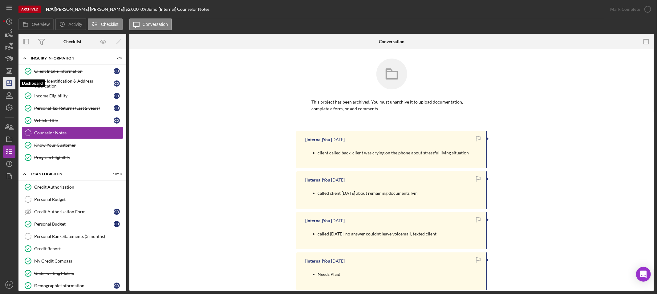
click at [11, 84] on icon "Icon/Dashboard" at bounding box center [9, 82] width 15 height 15
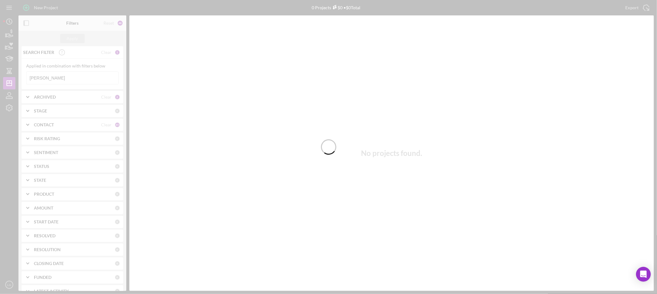
click at [55, 78] on div at bounding box center [328, 147] width 657 height 294
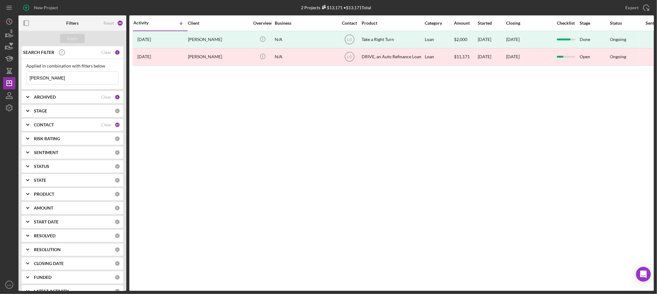
click at [54, 77] on input "dennison" at bounding box center [72, 78] width 92 height 12
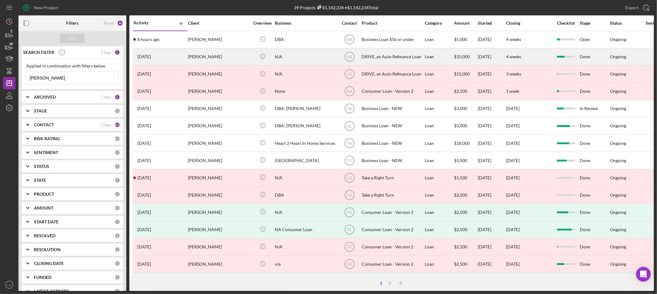
type input "danielle"
click at [370, 63] on div "DRIVE, an Auto Refinance Loan" at bounding box center [393, 57] width 62 height 16
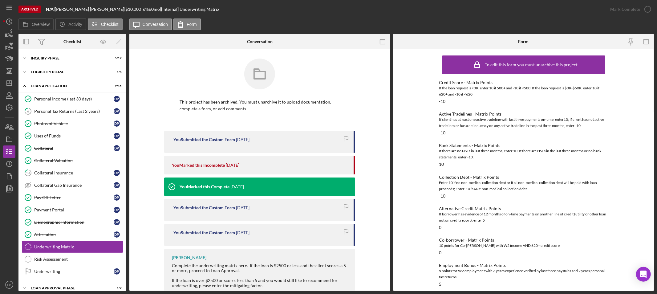
scroll to position [35, 0]
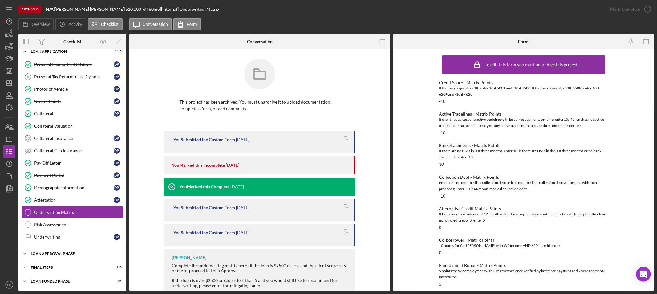
click at [55, 255] on div "Loan Approval Phase" at bounding box center [75, 254] width 88 height 4
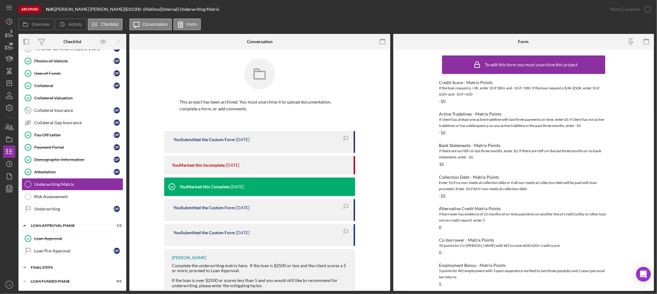
click at [76, 271] on div "Icon/Expander FINAL STEPS 2 / 8" at bounding box center [72, 267] width 108 height 12
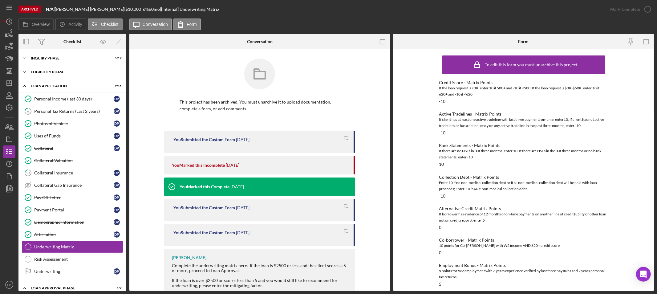
click at [57, 70] on div "Icon/Expander Eligibility Phase 1 / 4" at bounding box center [72, 72] width 108 height 12
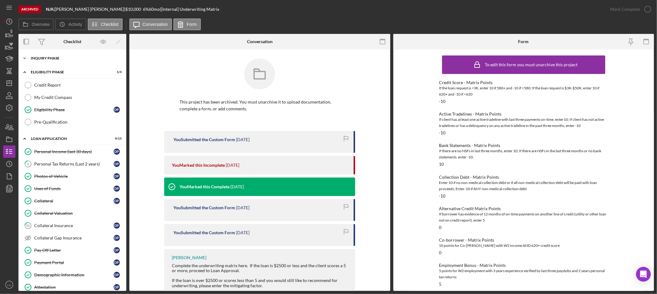
click at [66, 55] on div "Icon/Expander Inquiry Phase 5 / 12" at bounding box center [72, 58] width 108 height 12
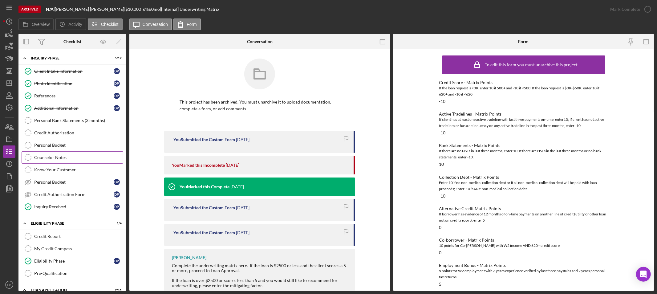
click at [66, 159] on div "Counselor Notes" at bounding box center [78, 157] width 89 height 5
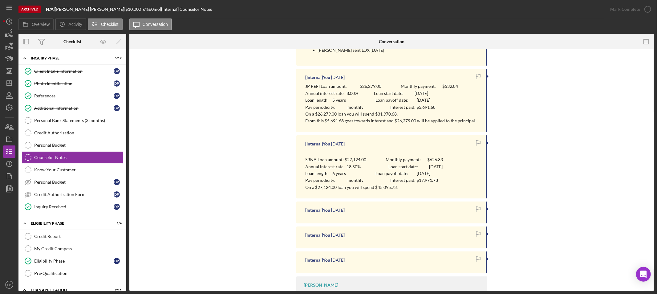
scroll to position [131, 0]
